Goal: Task Accomplishment & Management: Use online tool/utility

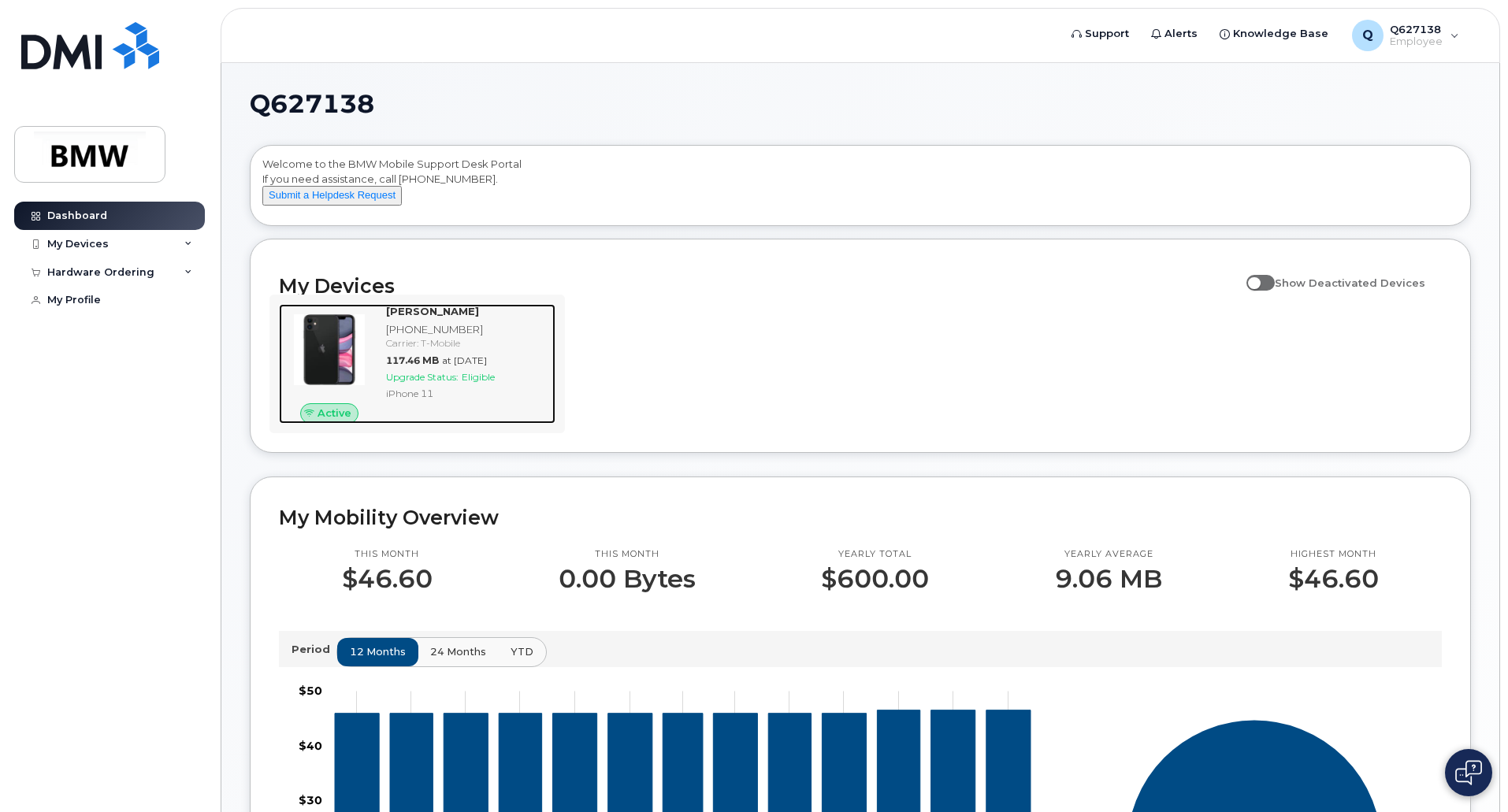
drag, startPoint x: 0, startPoint y: 0, endPoint x: 490, endPoint y: 413, distance: 640.8
click at [490, 400] on div "iPhone 11" at bounding box center [467, 393] width 164 height 13
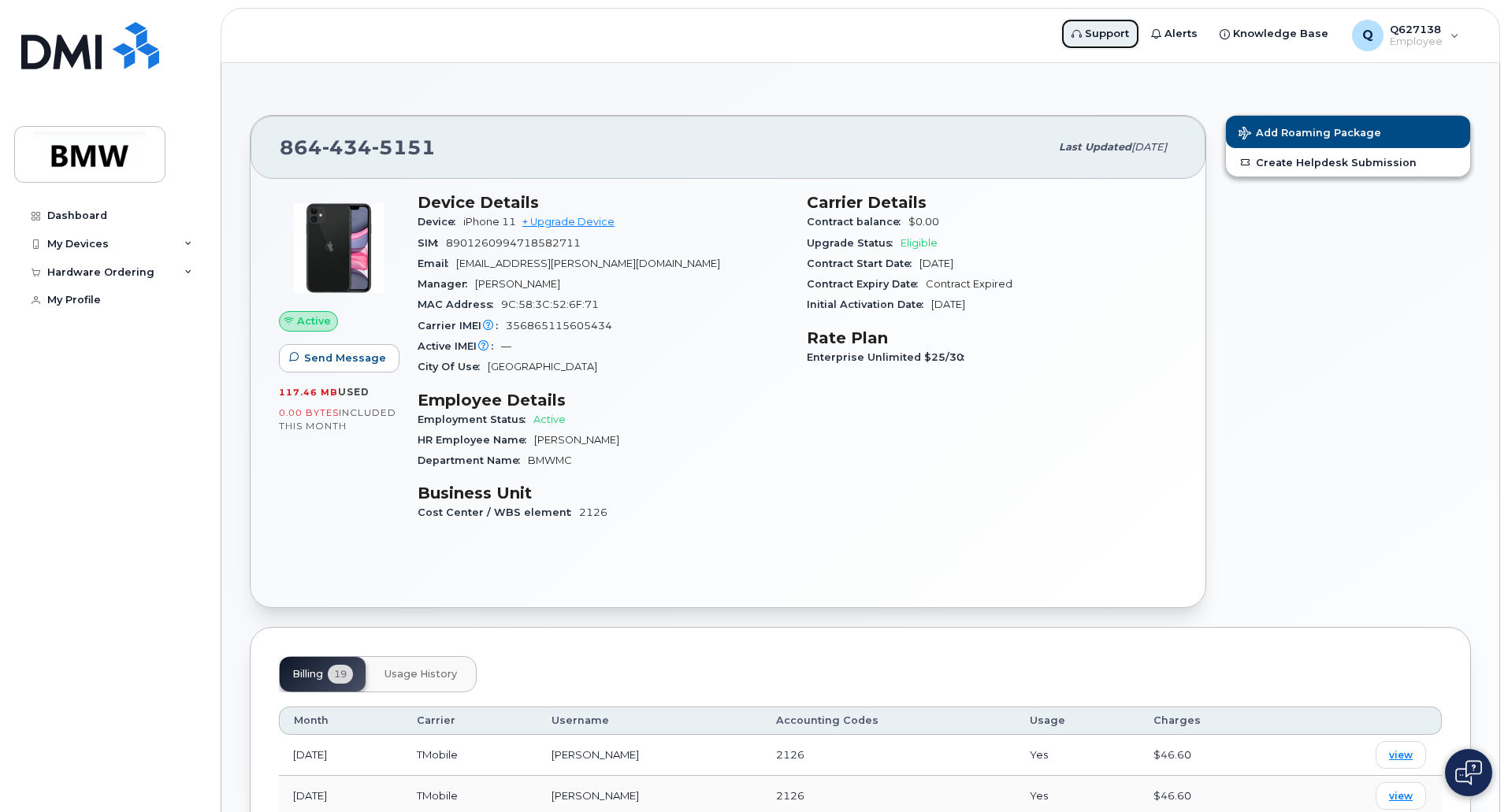
click at [1119, 35] on span "Support" at bounding box center [1107, 34] width 44 height 16
click at [105, 243] on div "My Devices" at bounding box center [78, 244] width 61 height 13
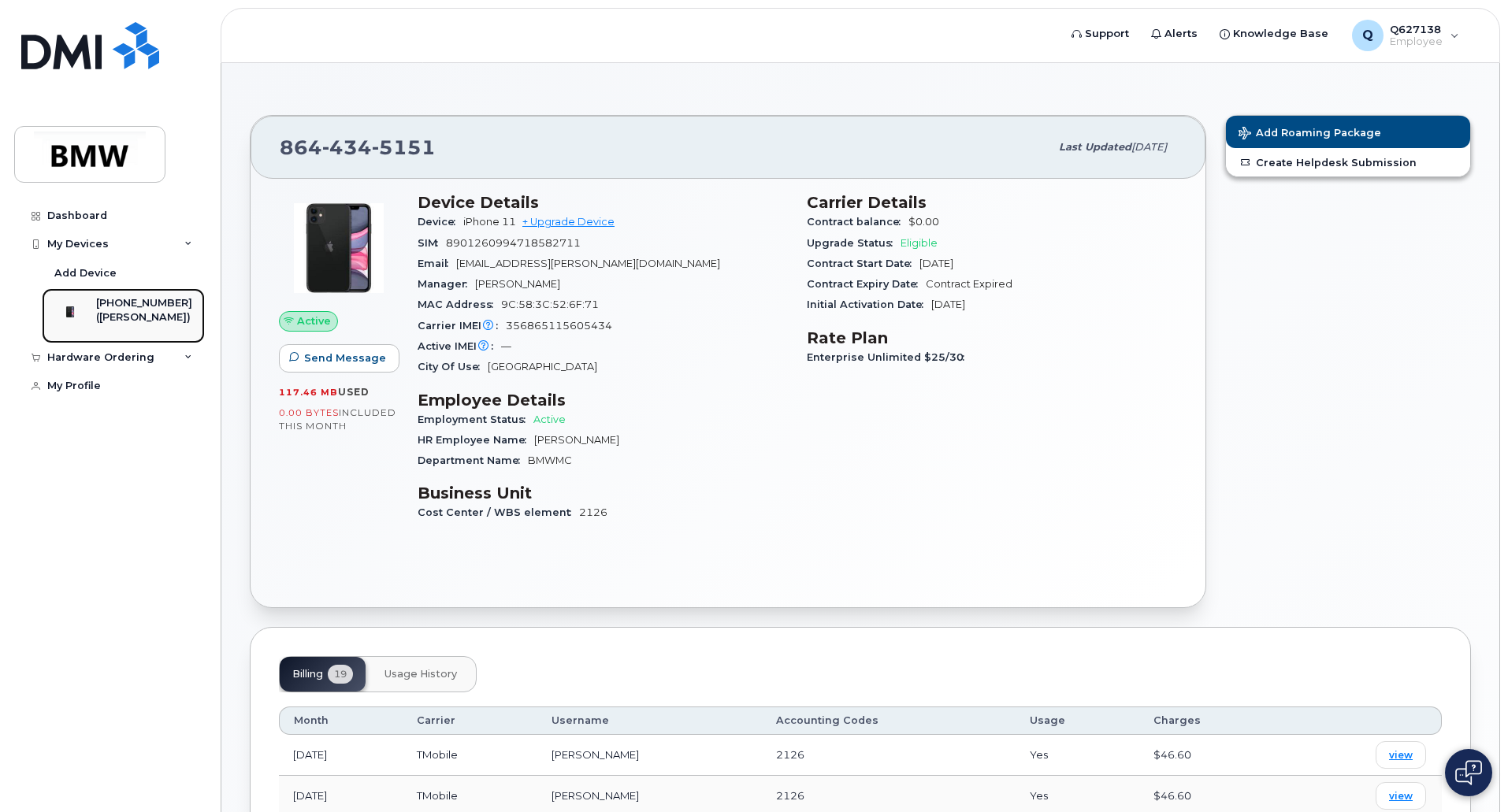
click at [127, 315] on div "([PERSON_NAME])" at bounding box center [144, 317] width 96 height 14
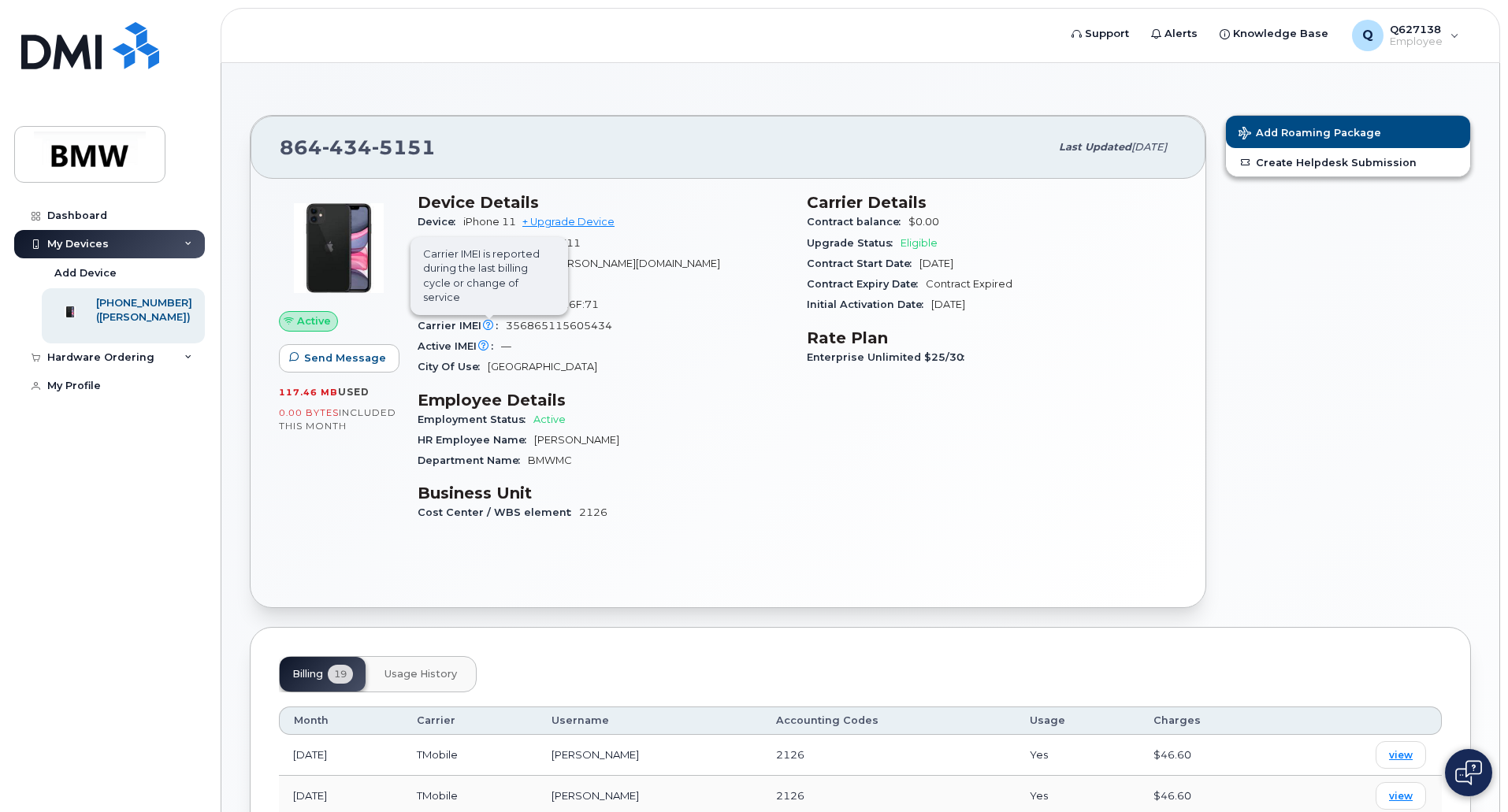
click at [487, 323] on icon at bounding box center [488, 326] width 10 height 10
click at [596, 302] on div "MAC Address [MAC_ADDRESS]" at bounding box center [603, 305] width 370 height 21
click at [560, 236] on div "SIM [TECHNICAL_ID]" at bounding box center [603, 244] width 370 height 21
click at [614, 277] on div "Manager [PERSON_NAME]" at bounding box center [603, 285] width 370 height 21
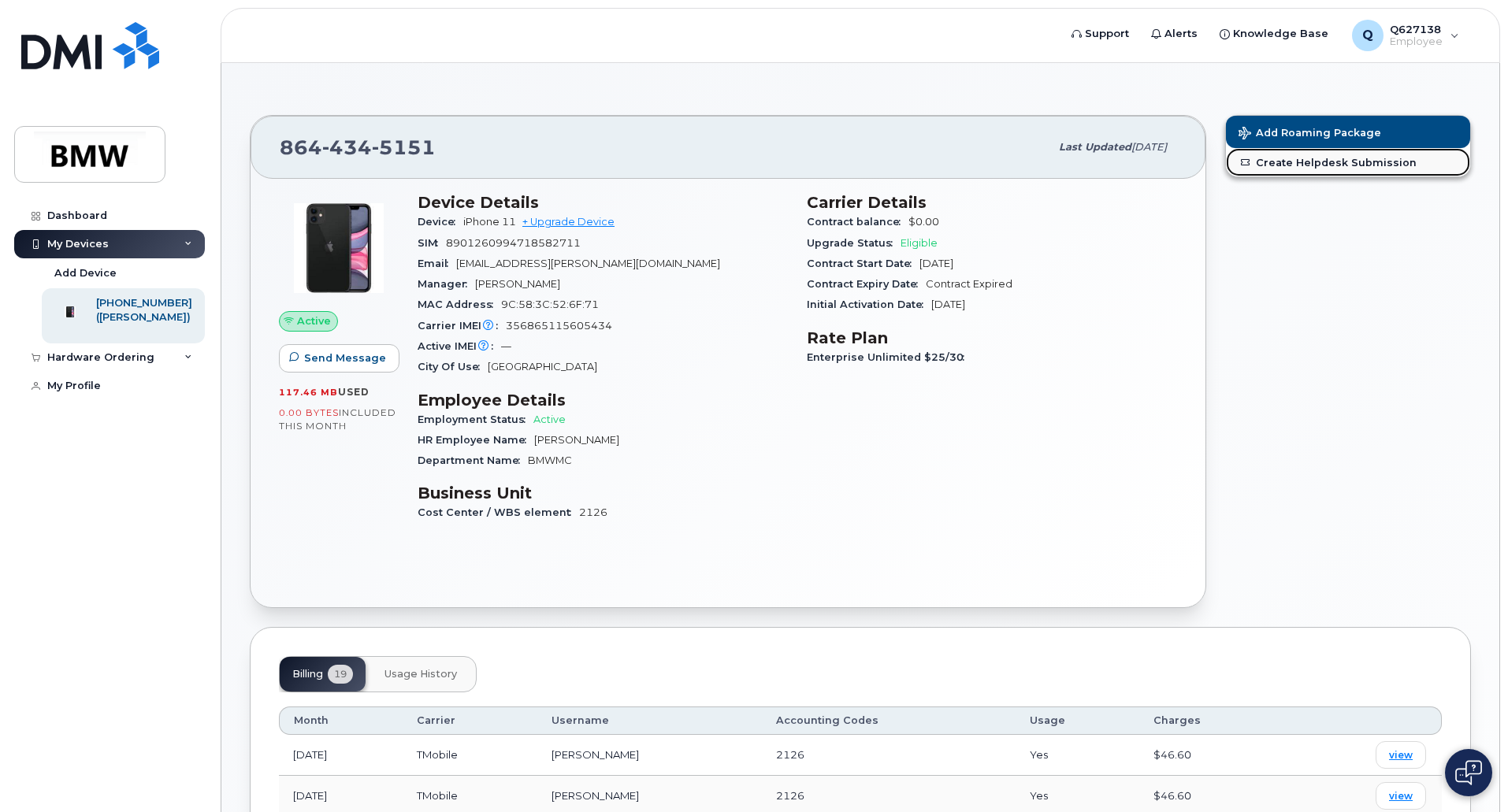
click at [1324, 165] on link "Create Helpdesk Submission" at bounding box center [1348, 162] width 244 height 29
click at [122, 364] on div "Hardware Ordering" at bounding box center [101, 357] width 107 height 13
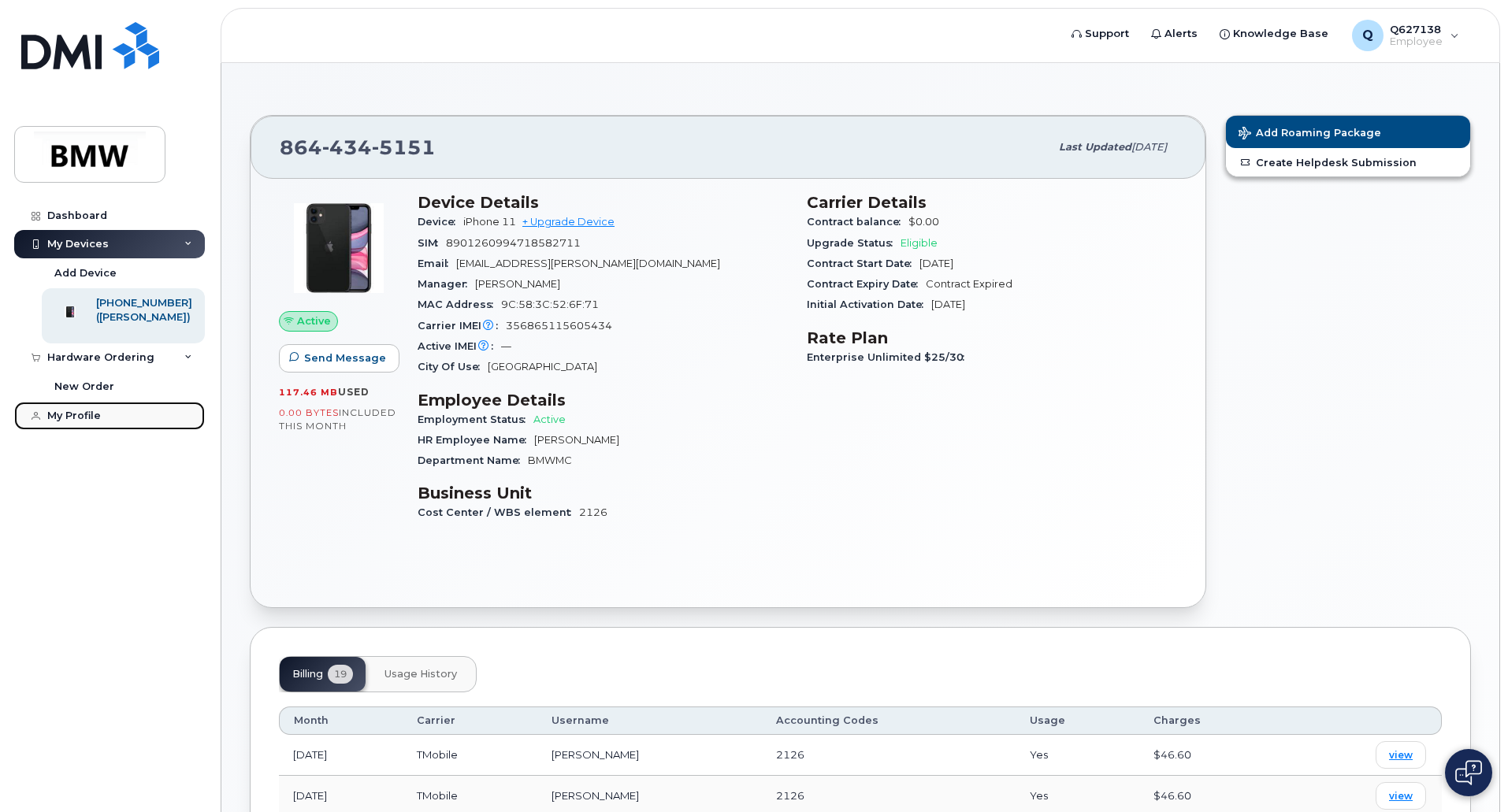
click at [91, 422] on div "My Profile" at bounding box center [74, 416] width 54 height 13
